Goal: Share content

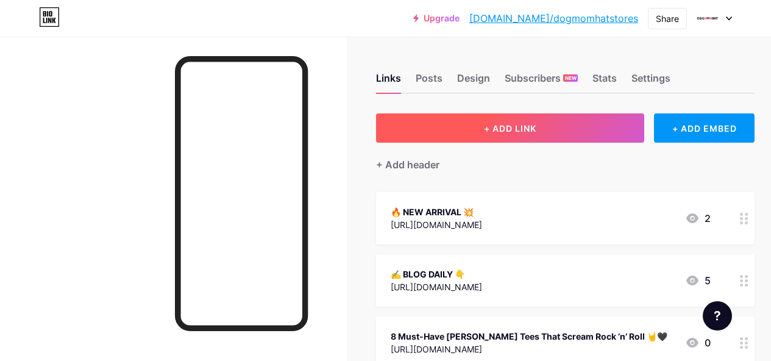
click at [520, 129] on span "+ ADD LINK" at bounding box center [510, 128] width 52 height 10
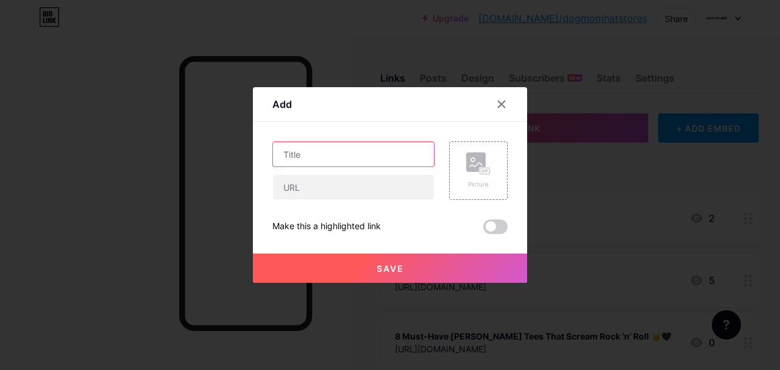
click at [333, 151] on input "text" at bounding box center [353, 154] width 161 height 24
paste input "7 [DEMOGRAPHIC_DATA] Tees That Speak Faith, Hope, and Love ✝️❤️"
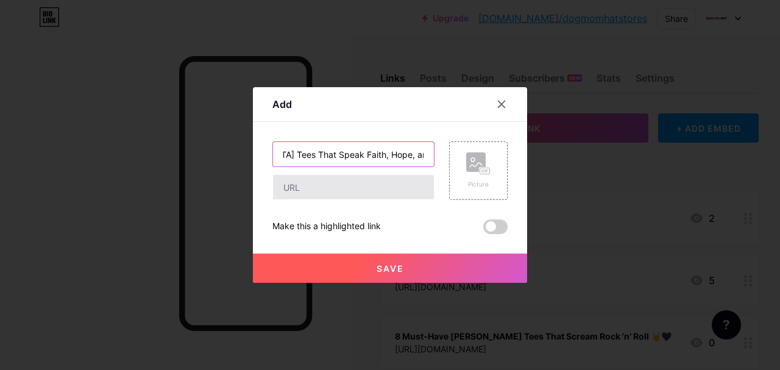
type input "7 [DEMOGRAPHIC_DATA] Tees That Speak Faith, Hope, and Love ✝️❤️"
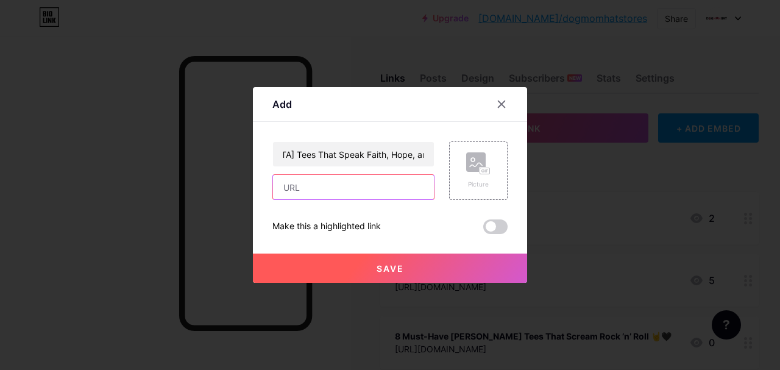
click at [319, 188] on input "text" at bounding box center [353, 187] width 161 height 24
paste input "[URL][DOMAIN_NAME]"
type input "[URL][DOMAIN_NAME]"
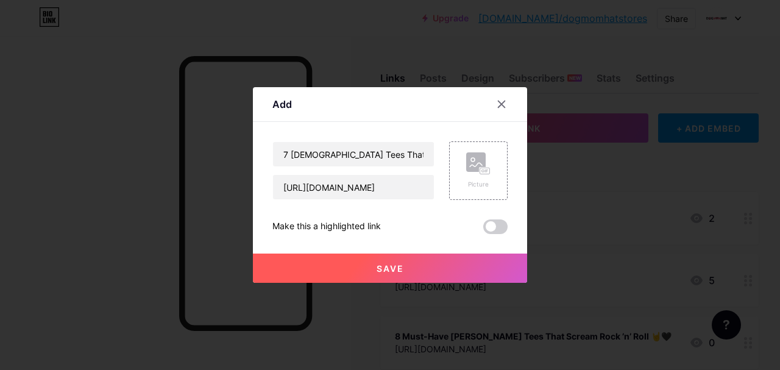
click at [401, 269] on button "Save" at bounding box center [390, 268] width 274 height 29
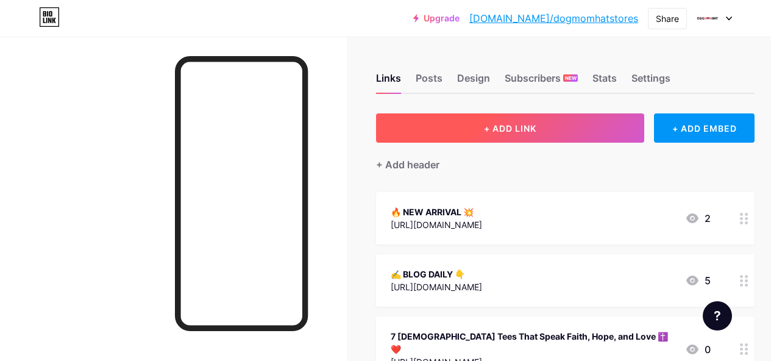
click at [534, 134] on button "+ ADD LINK" at bounding box center [510, 127] width 268 height 29
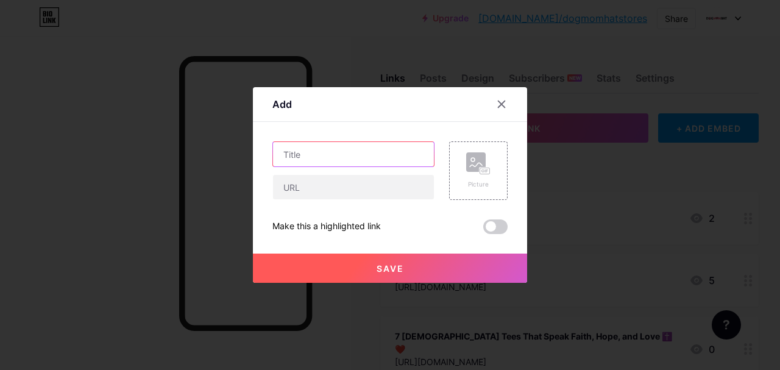
click at [316, 156] on input "text" at bounding box center [353, 154] width 161 height 24
paste input "7 [DEMOGRAPHIC_DATA] & [DEMOGRAPHIC_DATA] Tees That Let You Wear Your Faith wit…"
type input "7 [DEMOGRAPHIC_DATA] & [DEMOGRAPHIC_DATA] Tees That Let You Wear Your Faith wit…"
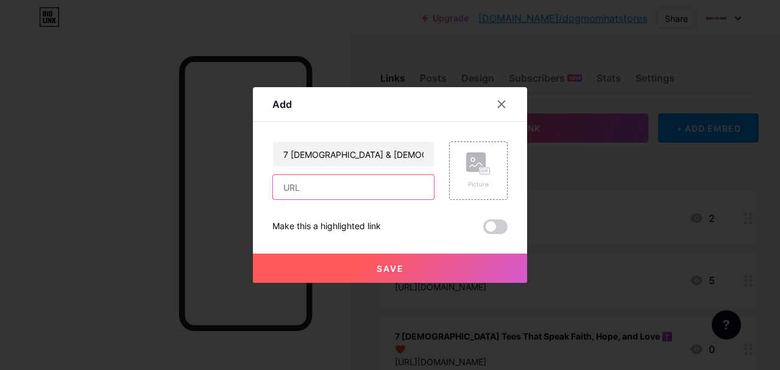
click at [360, 193] on input "text" at bounding box center [353, 187] width 161 height 24
paste input "[URL][DOMAIN_NAME][PERSON_NAME]"
type input "[URL][DOMAIN_NAME][PERSON_NAME]"
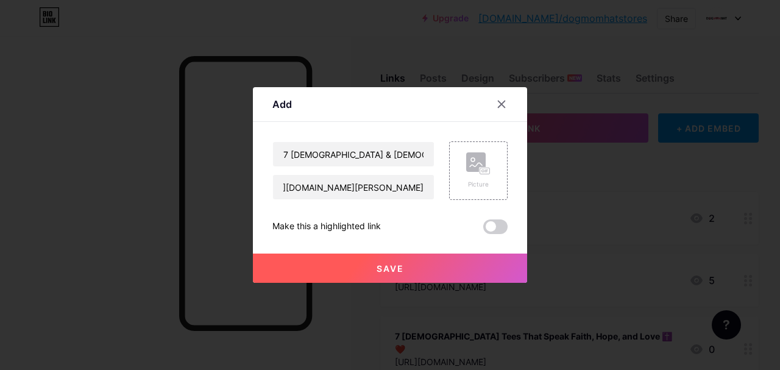
click at [459, 263] on button "Save" at bounding box center [390, 268] width 274 height 29
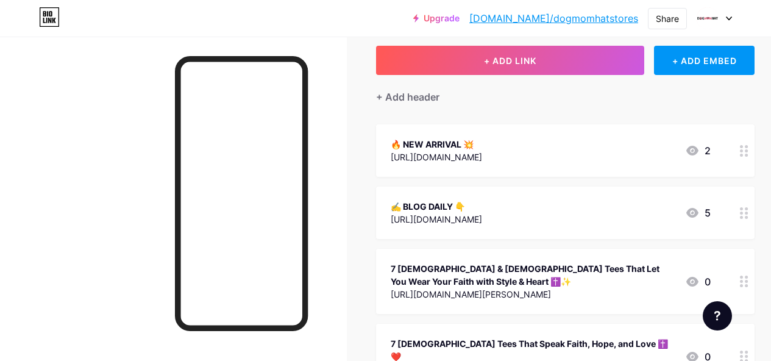
scroll to position [0, 0]
